Goal: Information Seeking & Learning: Learn about a topic

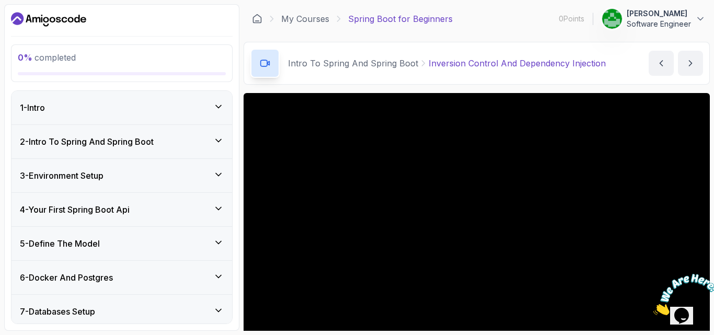
scroll to position [77, 0]
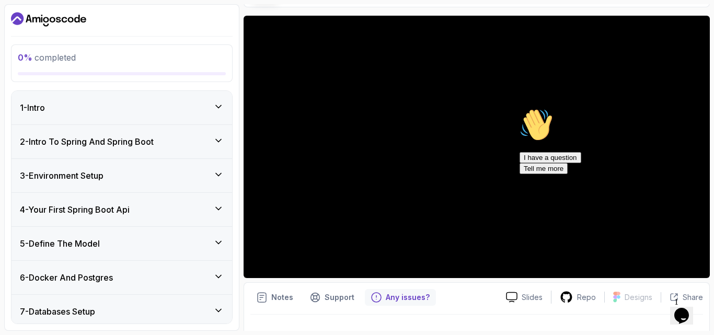
click at [693, 108] on div at bounding box center [613, 108] width 188 height 0
click at [519, 108] on icon "Chat attention grabber" at bounding box center [519, 108] width 0 height 0
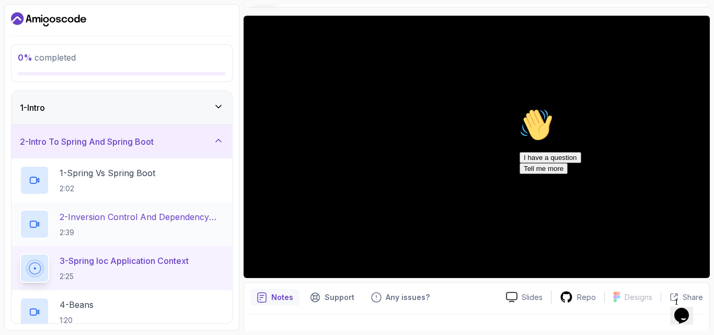
click at [131, 217] on p "2 - Inversion Control And Dependency Injection" at bounding box center [142, 217] width 164 height 13
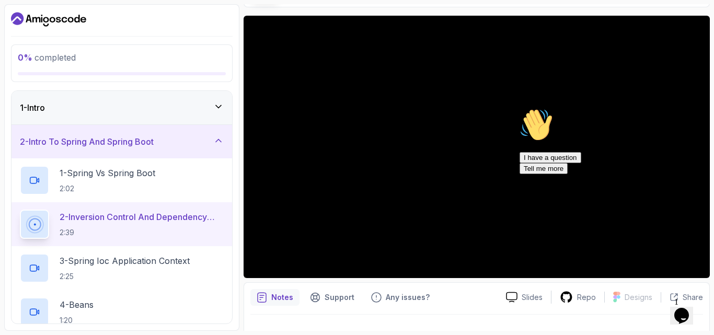
click at [519, 108] on icon "Chat attention grabber" at bounding box center [519, 108] width 0 height 0
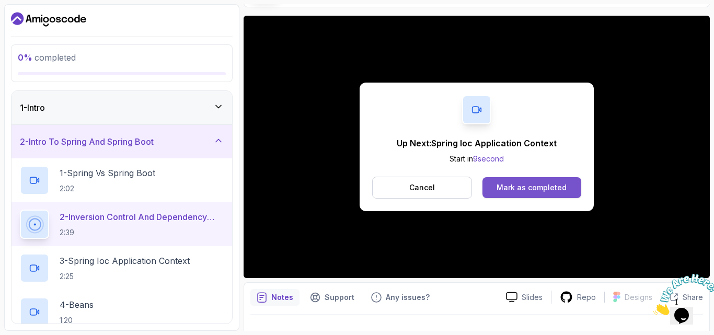
click at [540, 184] on div "Mark as completed" at bounding box center [531, 187] width 70 height 10
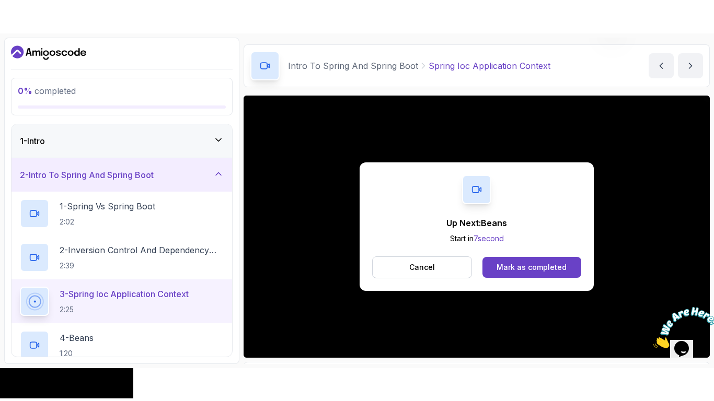
scroll to position [77, 0]
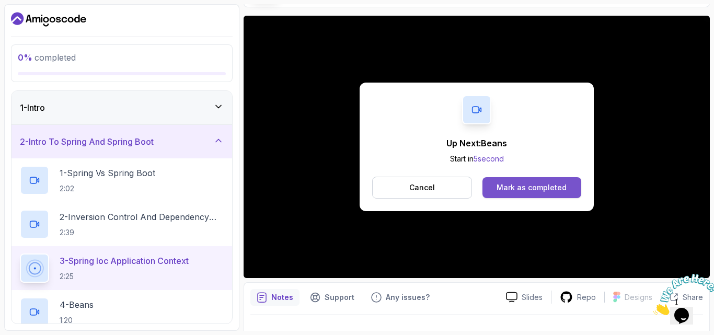
click at [523, 197] on button "Mark as completed" at bounding box center [531, 187] width 99 height 21
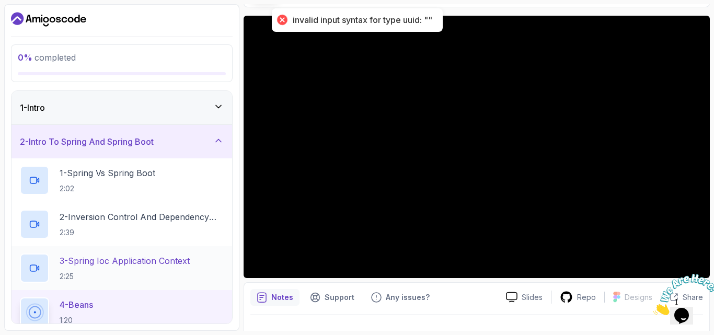
click at [121, 265] on p "3 - Spring Ioc Application Context" at bounding box center [125, 260] width 130 height 13
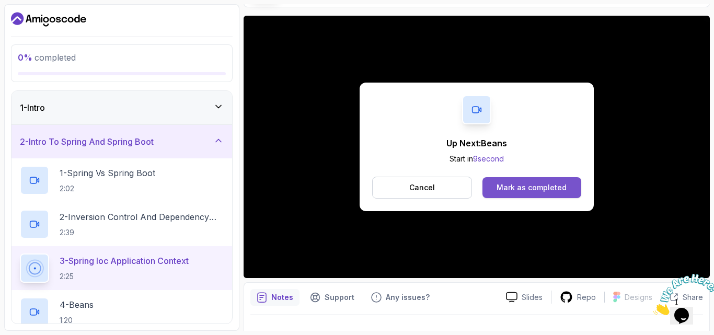
click at [528, 187] on div "Mark as completed" at bounding box center [531, 187] width 70 height 10
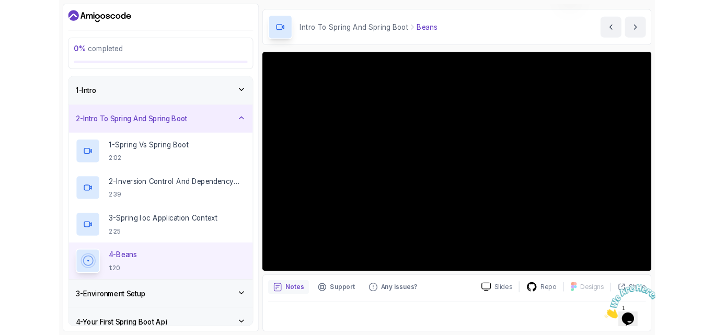
scroll to position [31, 0]
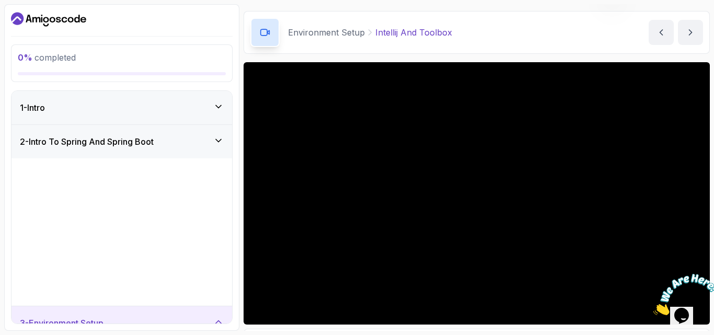
scroll to position [77, 0]
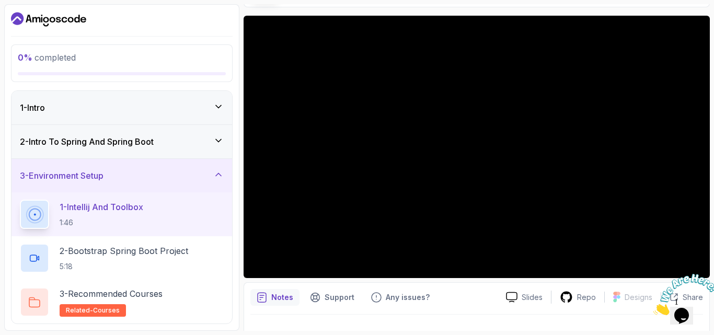
click at [134, 145] on h3 "2 - Intro To Spring And Spring Boot" at bounding box center [87, 141] width 134 height 13
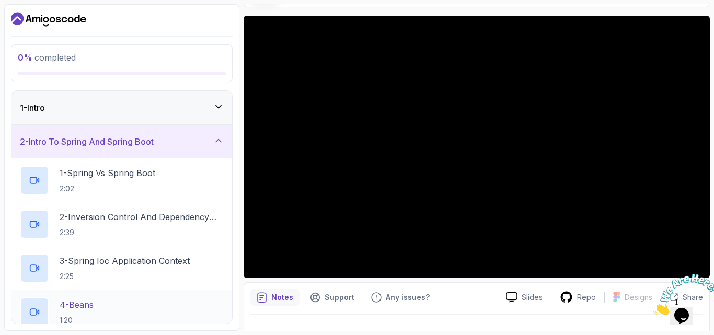
click at [84, 307] on p "4 - Beans" at bounding box center [77, 304] width 34 height 13
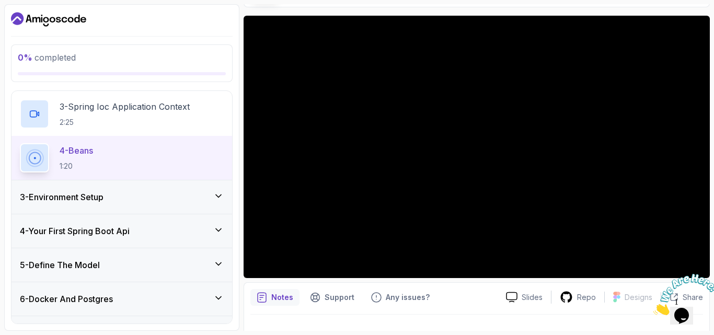
scroll to position [155, 0]
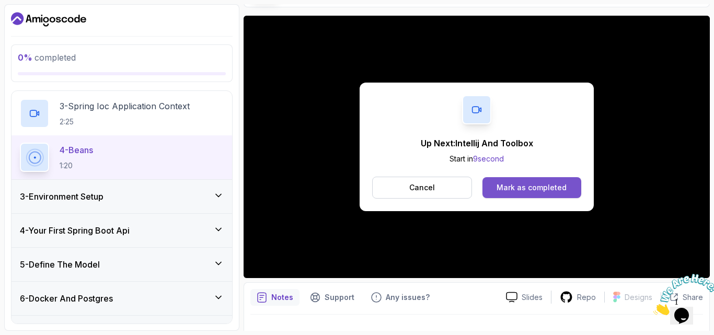
click at [548, 181] on button "Mark as completed" at bounding box center [531, 187] width 99 height 21
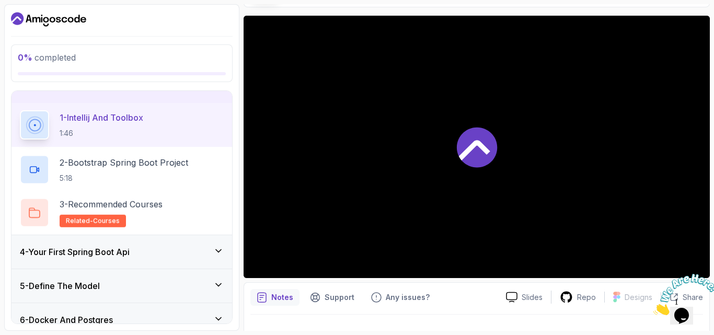
scroll to position [88, 0]
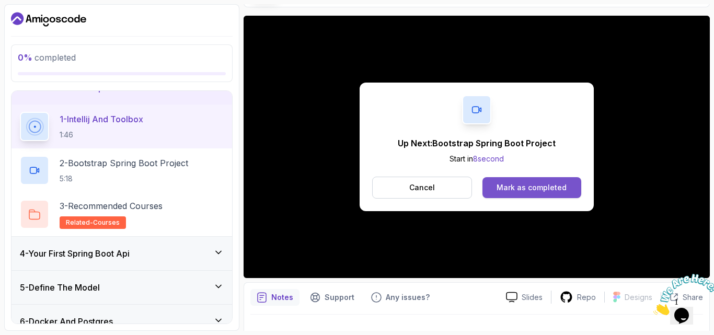
click at [518, 187] on div "Mark as completed" at bounding box center [531, 187] width 70 height 10
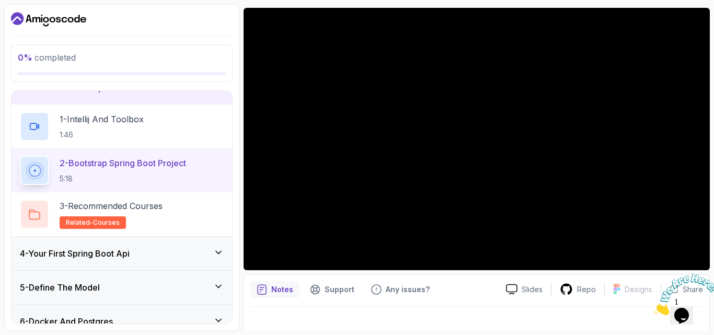
scroll to position [97, 0]
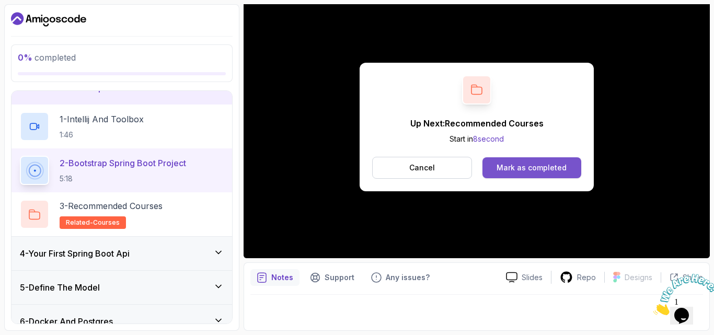
click at [537, 160] on button "Mark as completed" at bounding box center [531, 167] width 99 height 21
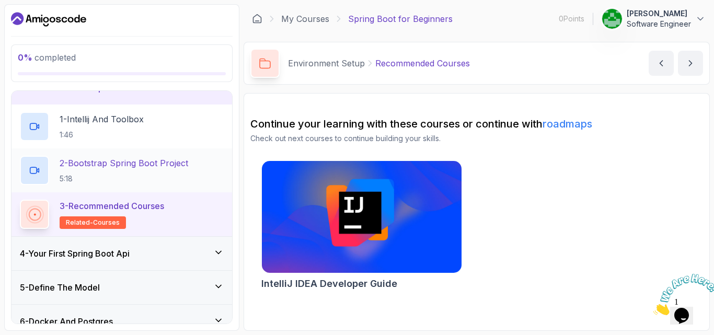
click at [126, 166] on p "2 - Bootstrap Spring Boot Project" at bounding box center [124, 163] width 129 height 13
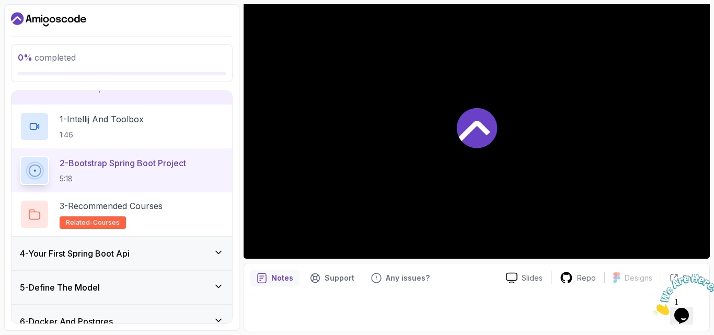
scroll to position [97, 0]
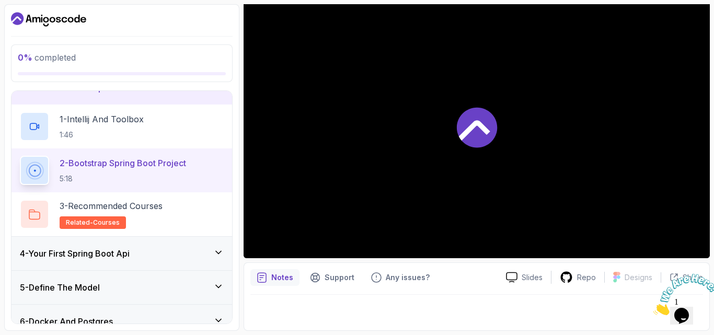
click at [497, 124] on icon at bounding box center [477, 127] width 42 height 42
click at [476, 125] on icon at bounding box center [474, 130] width 31 height 20
click at [132, 135] on p "1:46" at bounding box center [102, 135] width 84 height 10
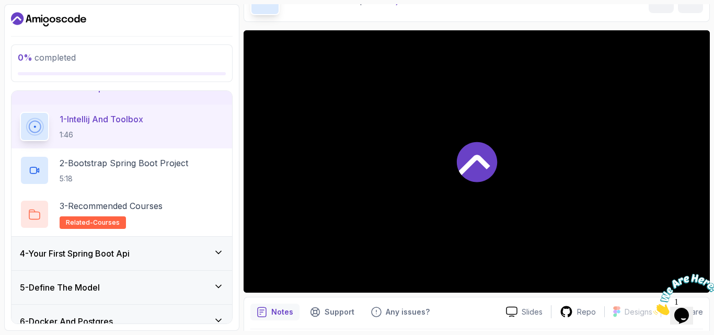
scroll to position [69, 0]
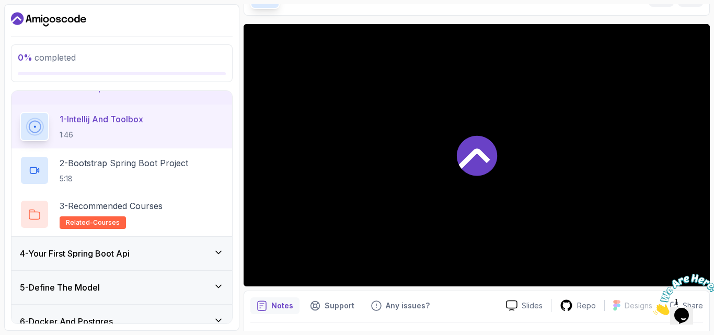
click at [466, 155] on icon at bounding box center [477, 156] width 40 height 40
click at [154, 125] on div "1 - Intellij And Toolbox 1:46" at bounding box center [122, 126] width 204 height 29
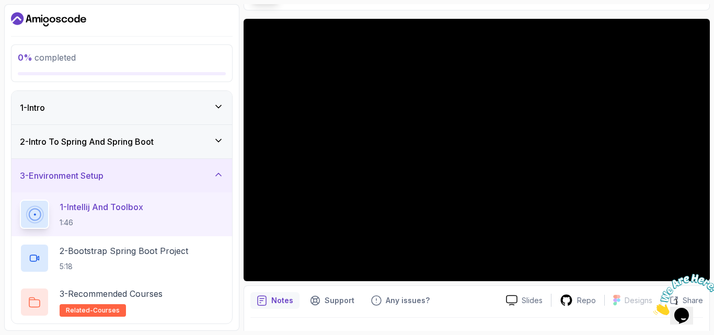
scroll to position [69, 0]
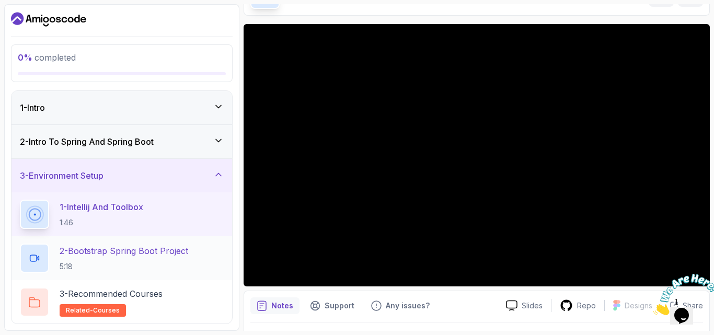
click at [132, 263] on p "5:18" at bounding box center [124, 266] width 129 height 10
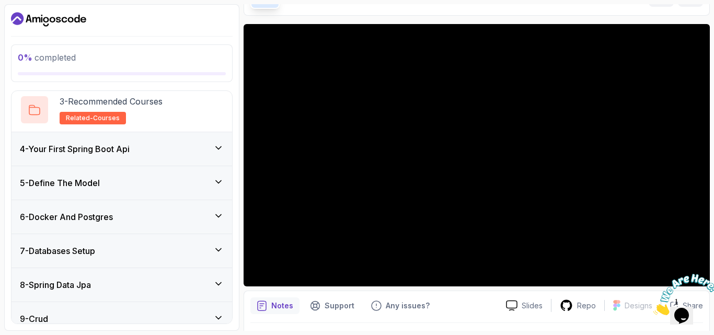
scroll to position [195, 0]
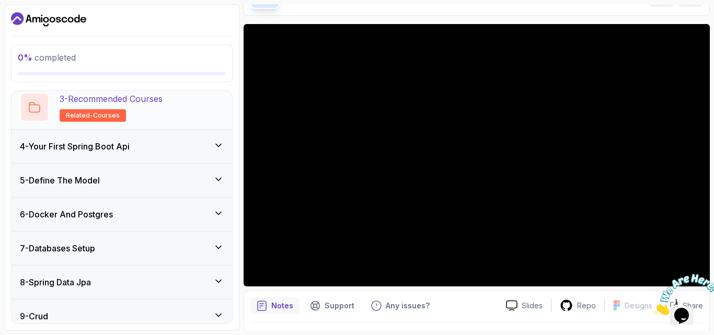
click at [162, 113] on h2 "3 - Recommended Courses related-courses" at bounding box center [111, 106] width 103 height 29
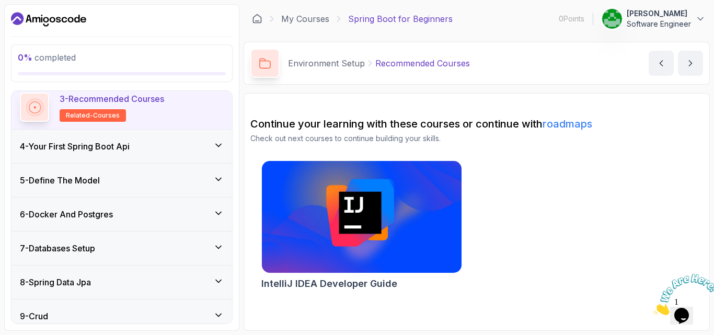
click at [147, 146] on div "4 - Your First Spring Boot Api" at bounding box center [122, 146] width 204 height 13
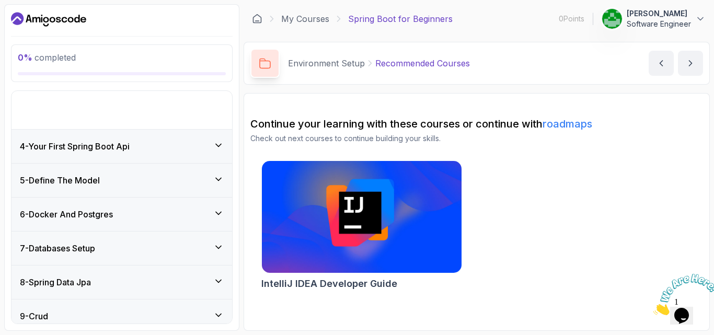
click at [147, 231] on div "7 - Databases Setup" at bounding box center [121, 247] width 220 height 33
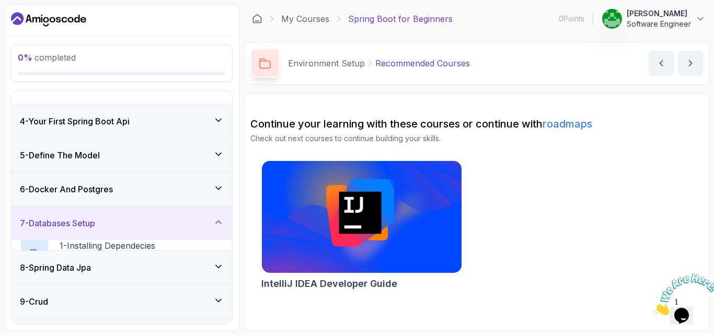
scroll to position [175, 0]
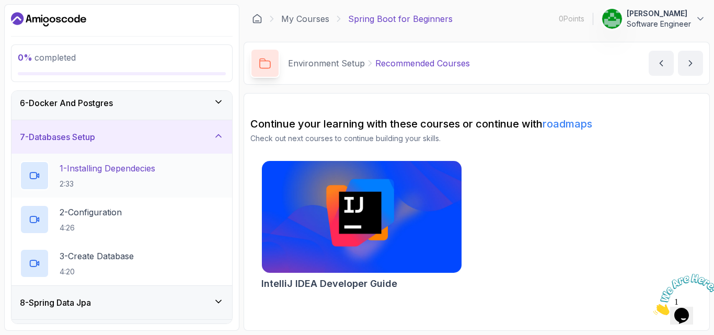
click at [134, 170] on p "1 - Installing Dependecies" at bounding box center [108, 168] width 96 height 13
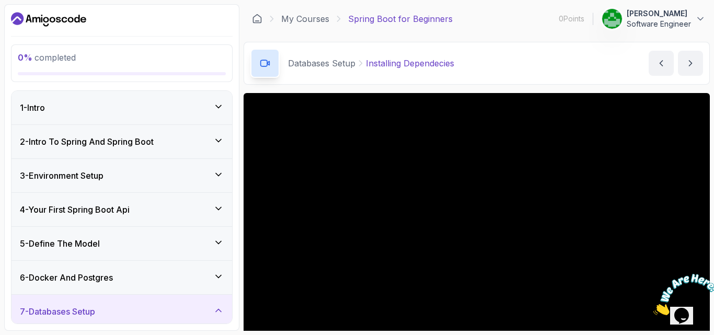
click at [115, 108] on div "1 - Intro" at bounding box center [122, 107] width 204 height 13
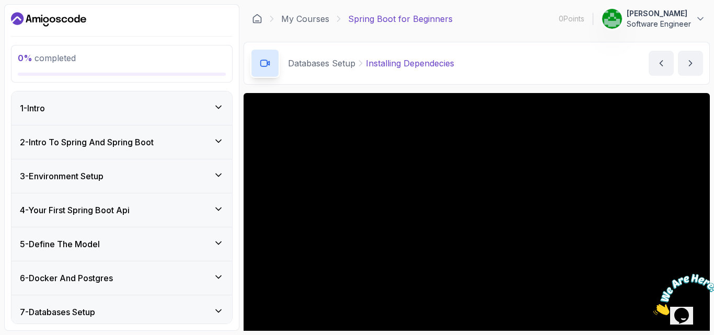
click at [61, 115] on div "1 - Intro" at bounding box center [121, 107] width 220 height 33
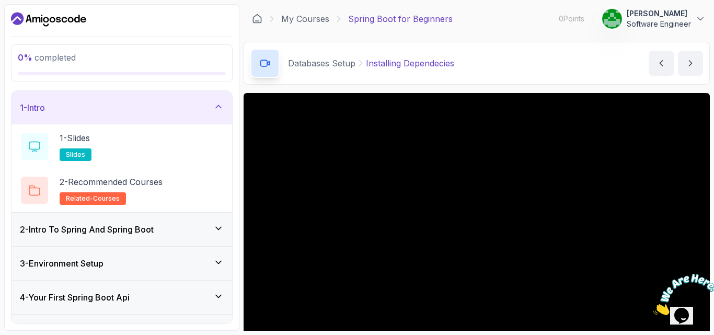
click at [219, 226] on icon at bounding box center [218, 228] width 10 height 10
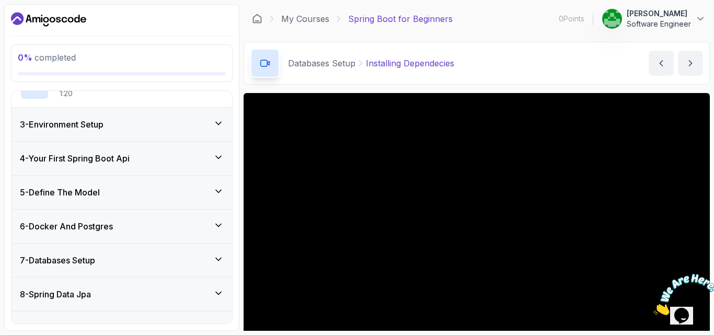
scroll to position [228, 0]
click at [216, 122] on icon at bounding box center [218, 122] width 5 height 3
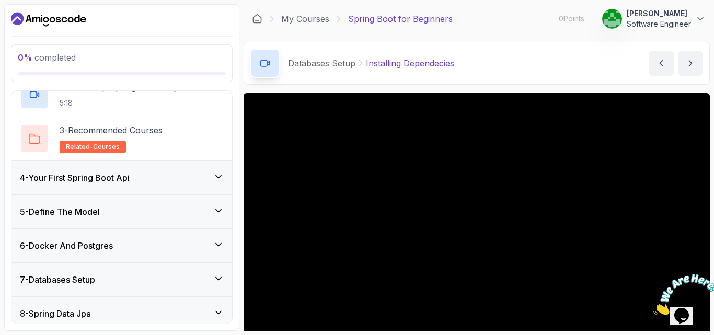
scroll to position [160, 0]
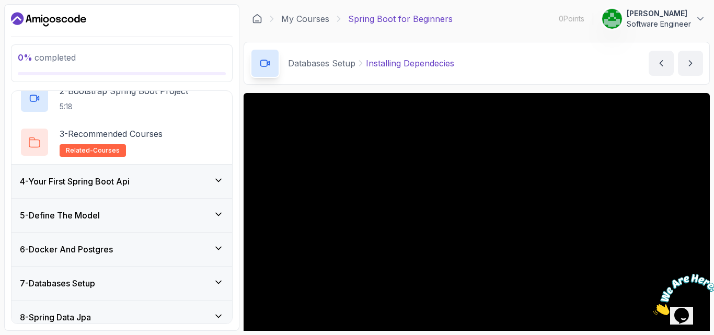
click at [218, 181] on icon at bounding box center [218, 180] width 10 height 10
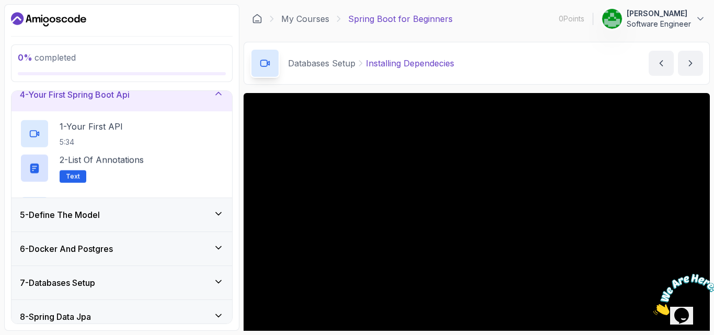
scroll to position [105, 0]
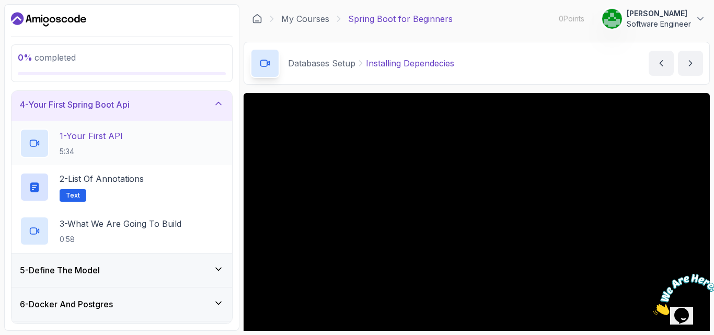
click at [135, 138] on div "1 - Your First API 5:34" at bounding box center [122, 143] width 204 height 29
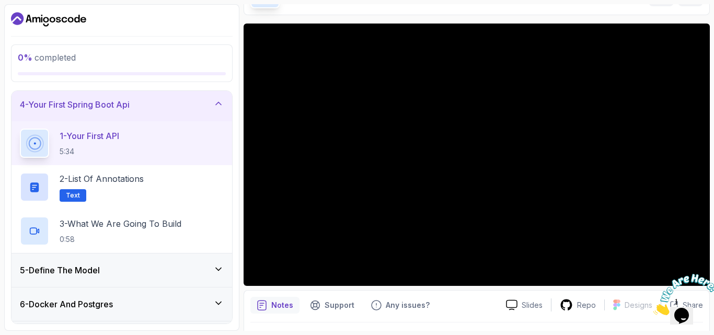
scroll to position [69, 0]
